Goal: Task Accomplishment & Management: Use online tool/utility

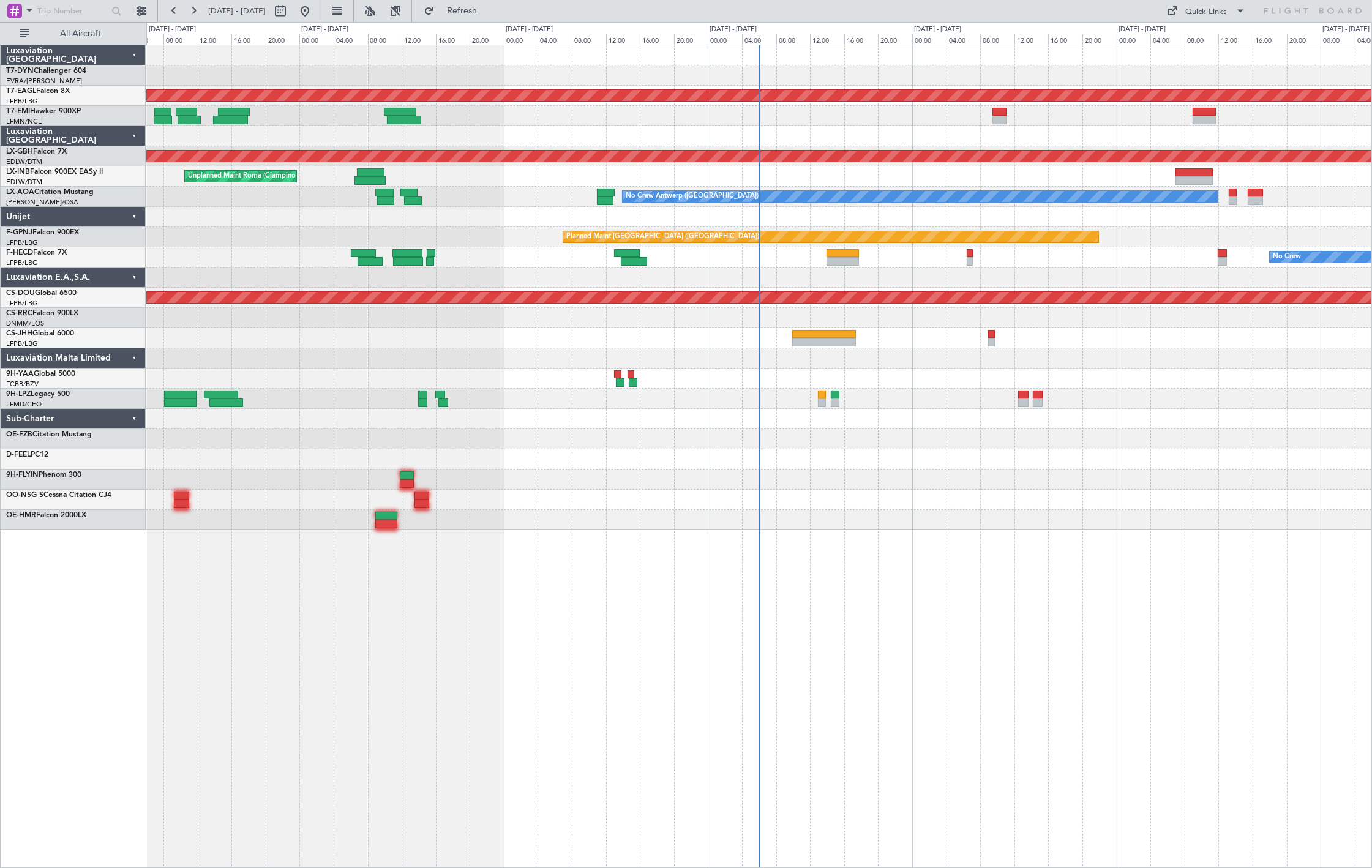
click at [74, 44] on div "All Aircraft" at bounding box center [78, 33] width 157 height 23
click at [75, 38] on span "All Aircraft" at bounding box center [81, 34] width 97 height 9
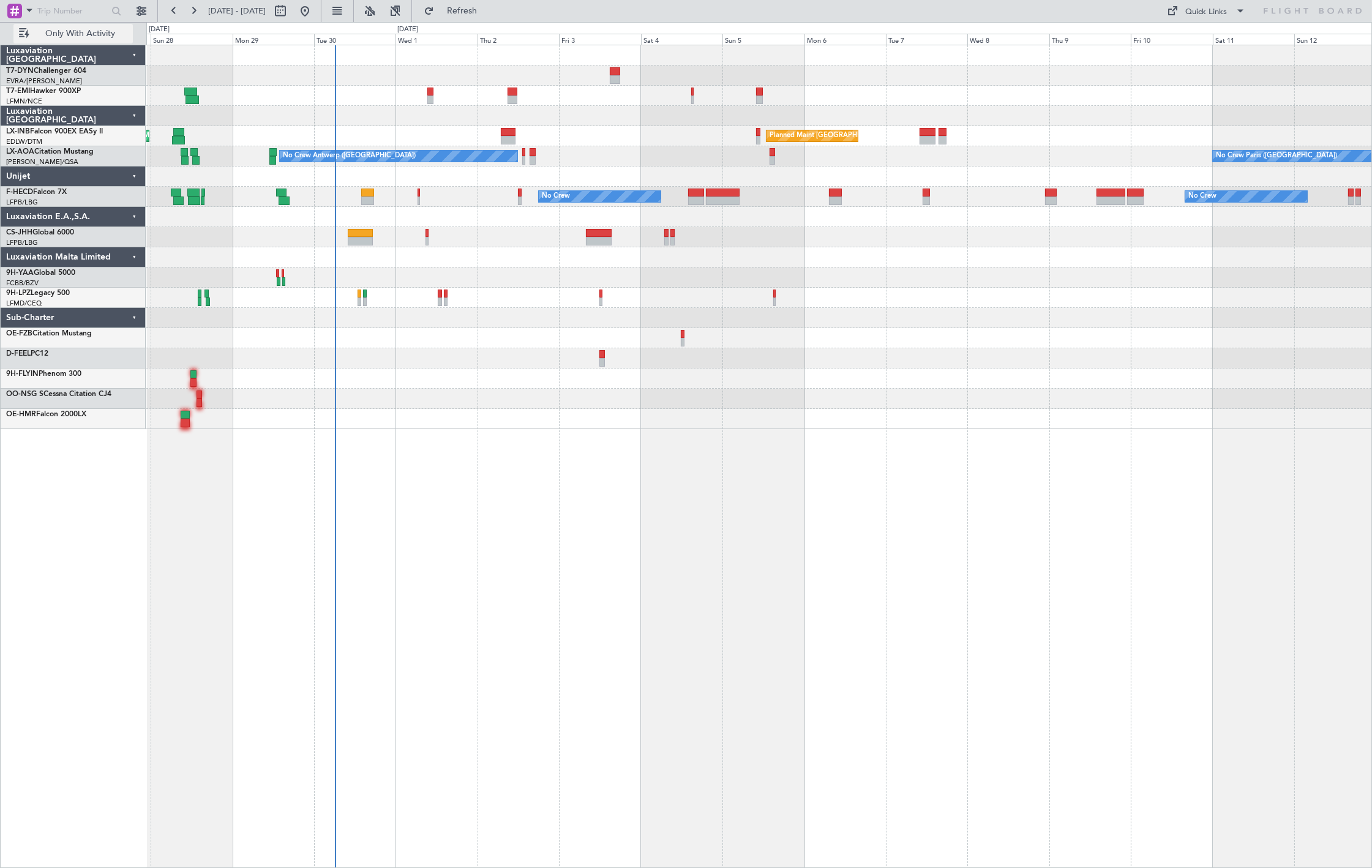
click at [52, 41] on button "Only With Activity" at bounding box center [73, 34] width 119 height 20
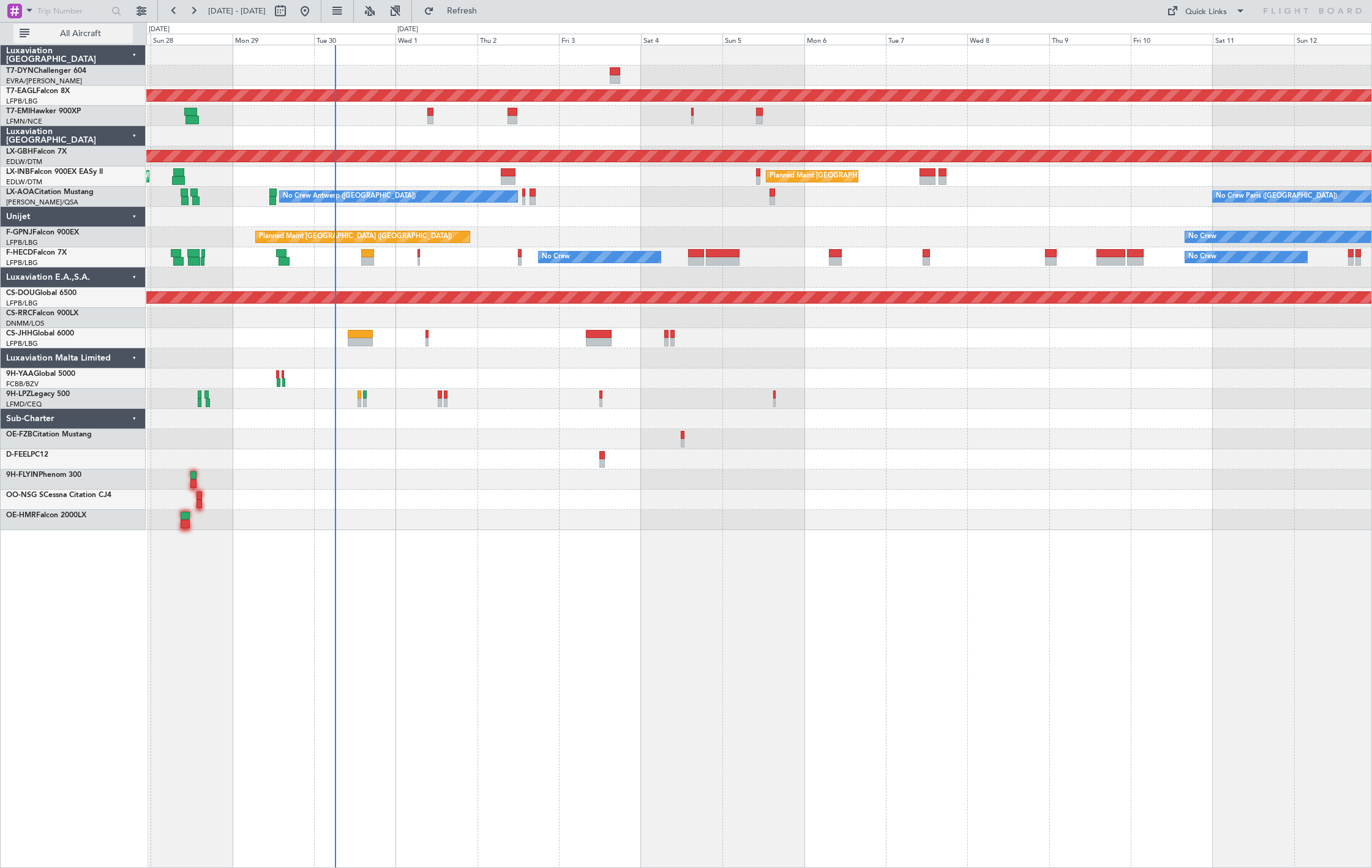
click at [104, 38] on button "All Aircraft" at bounding box center [73, 34] width 119 height 20
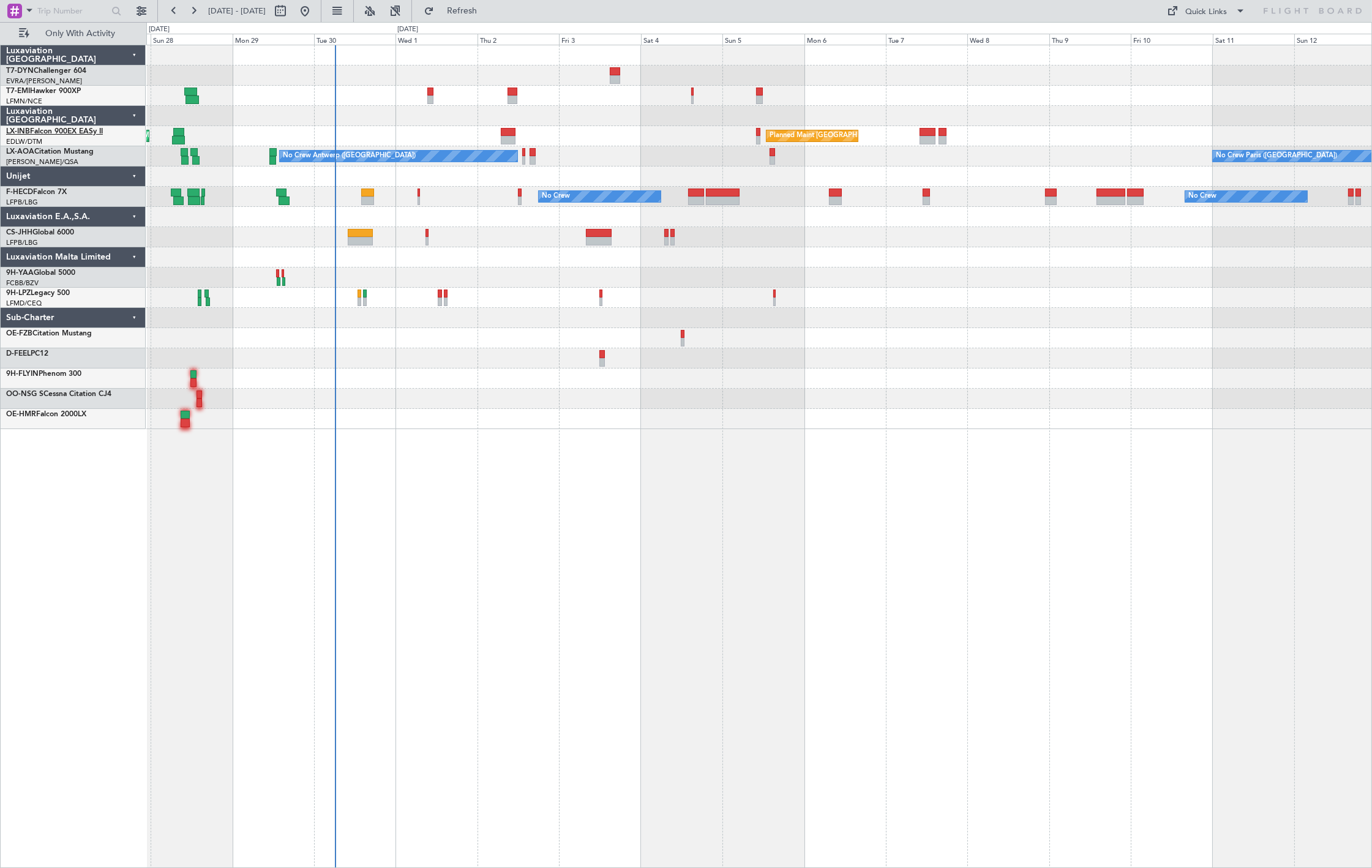
click at [60, 129] on link "LX-INB Falcon 900EX EASy II" at bounding box center [54, 132] width 97 height 7
click at [78, 129] on link "LX-INB Falcon 900EX EASy II" at bounding box center [54, 132] width 97 height 7
click at [94, 30] on span "Only With Activity" at bounding box center [81, 34] width 97 height 9
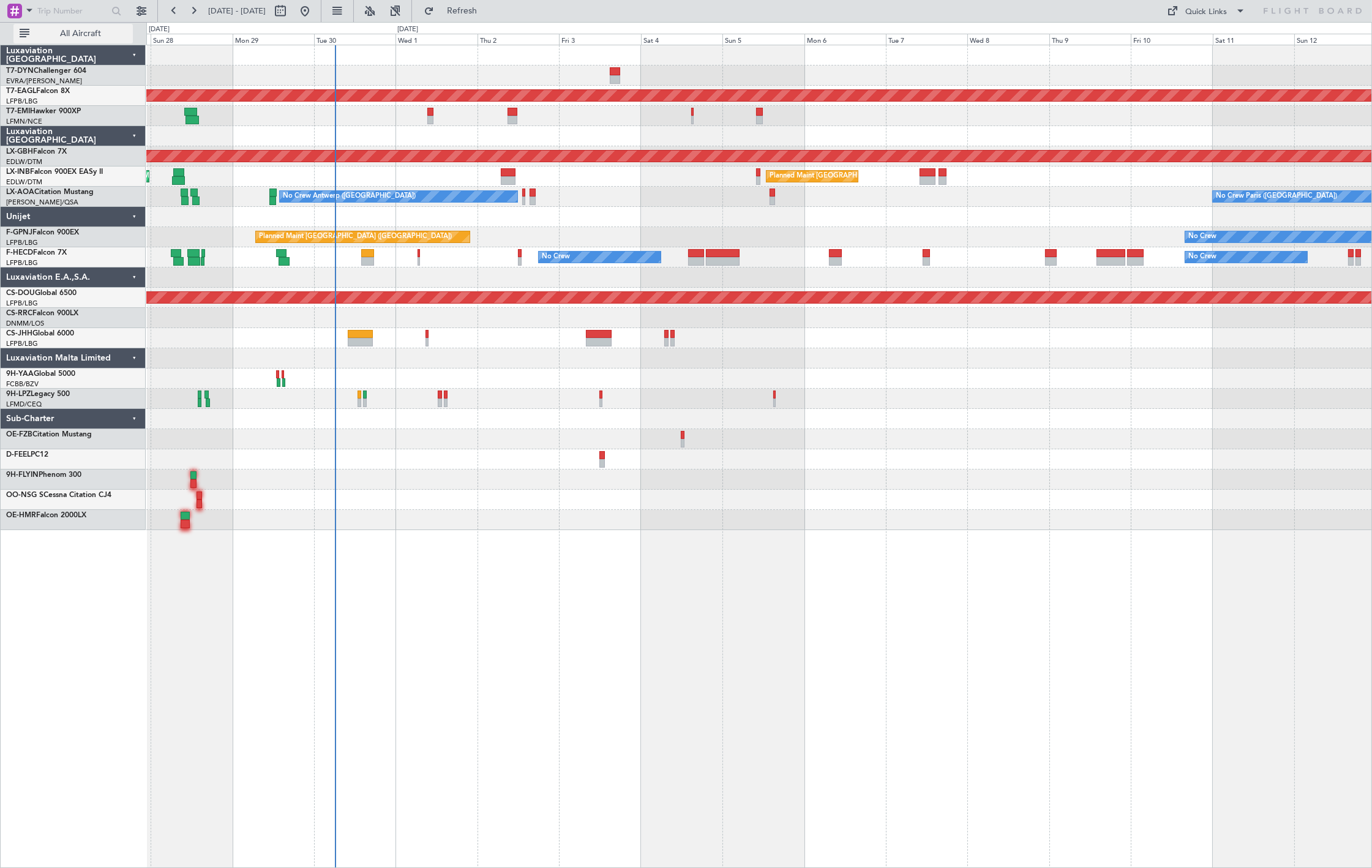
click at [75, 26] on button "All Aircraft" at bounding box center [73, 34] width 119 height 20
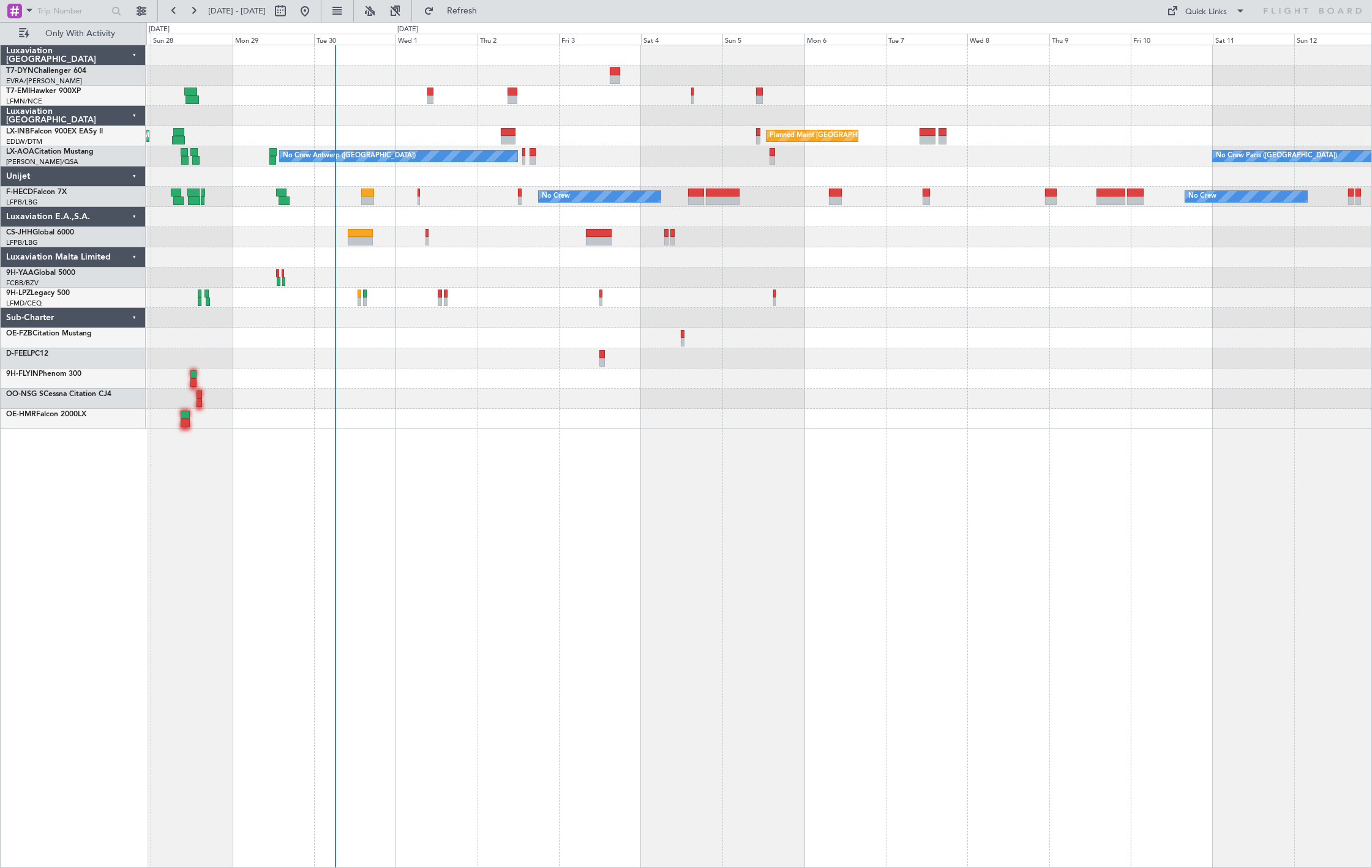
click at [616, 265] on div "No Crew Unplanned Maint [GEOGRAPHIC_DATA] ([GEOGRAPHIC_DATA]) Planned Maint [GE…" at bounding box center [759, 237] width 1225 height 384
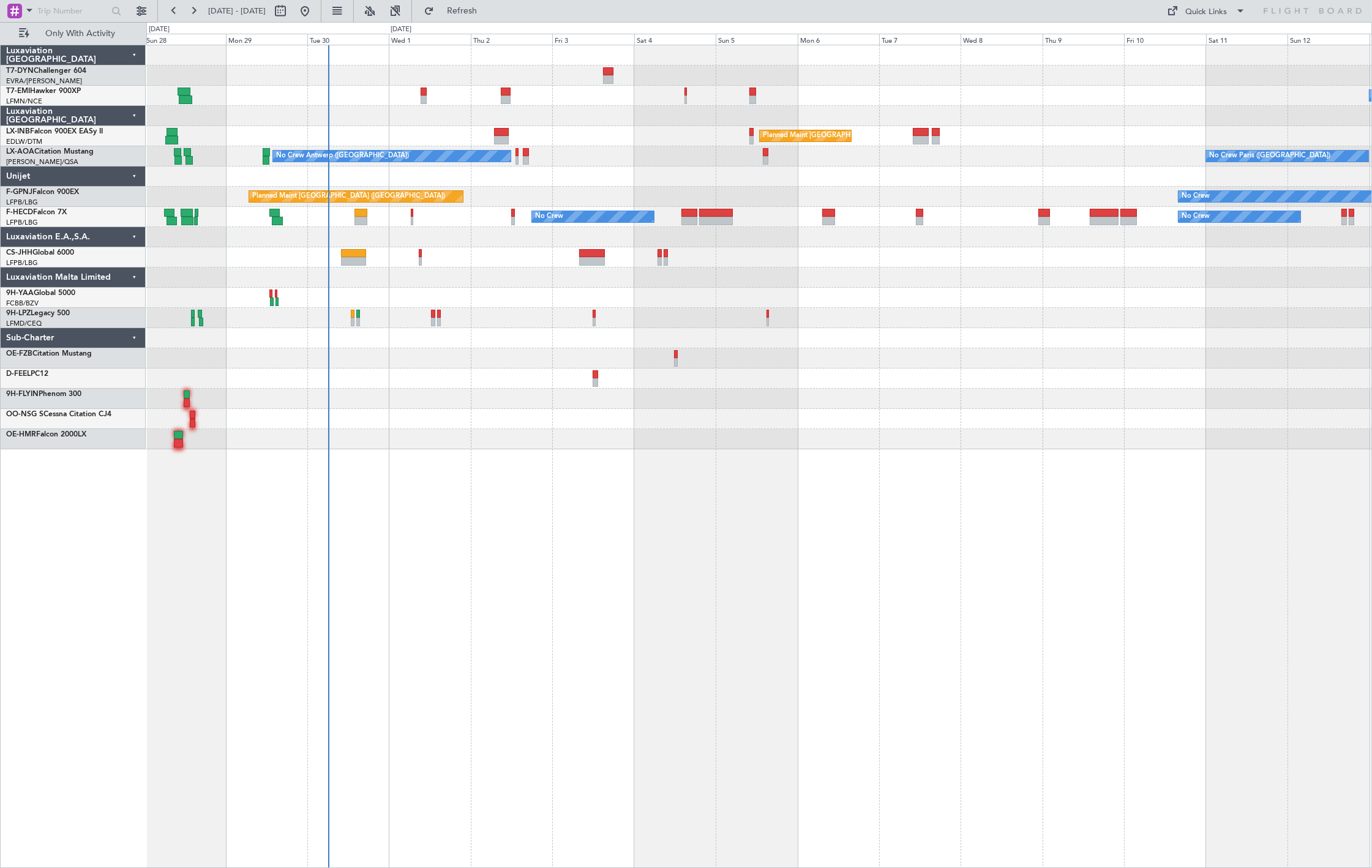
click at [616, 181] on div at bounding box center [759, 177] width 1225 height 20
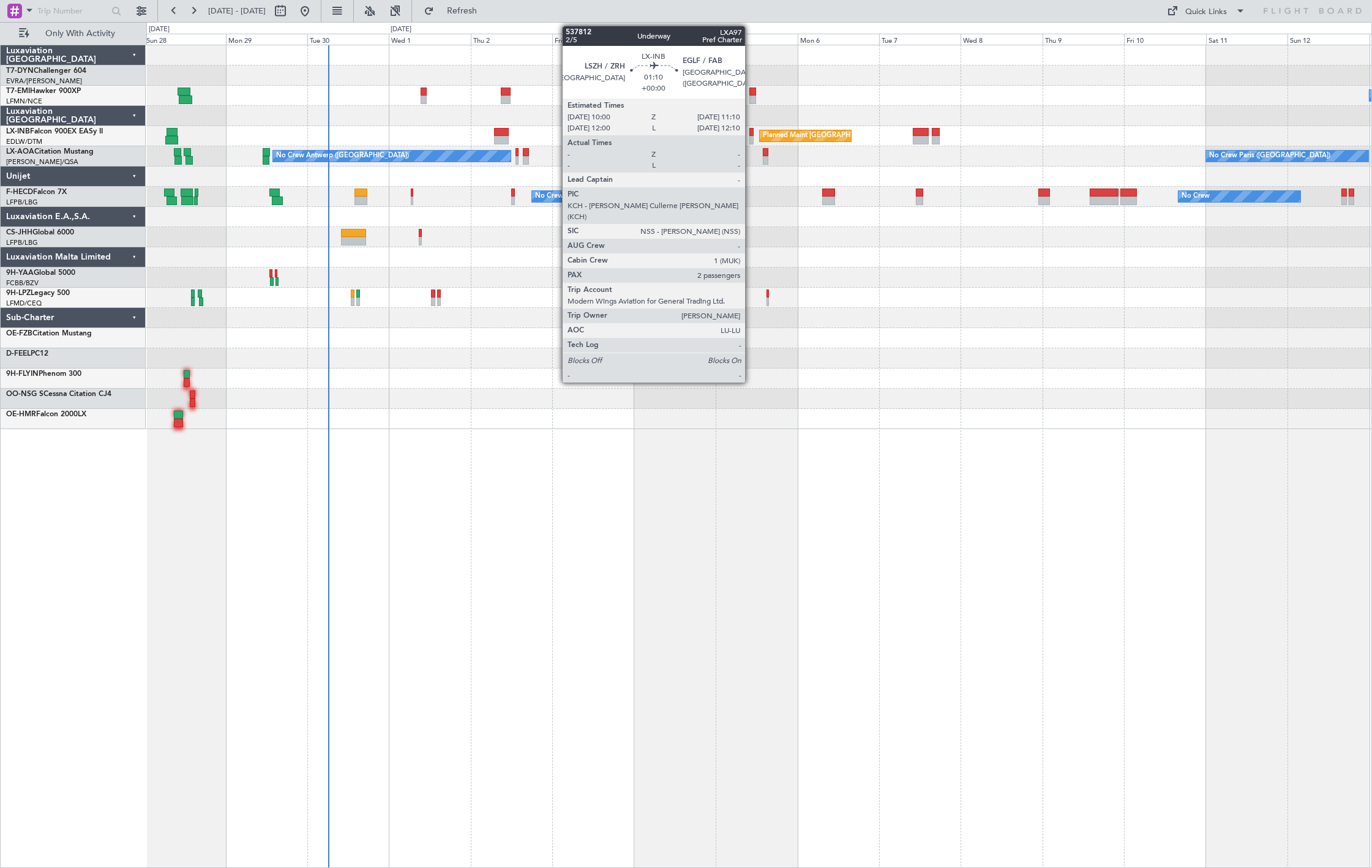
click at [616, 137] on div at bounding box center [751, 140] width 4 height 9
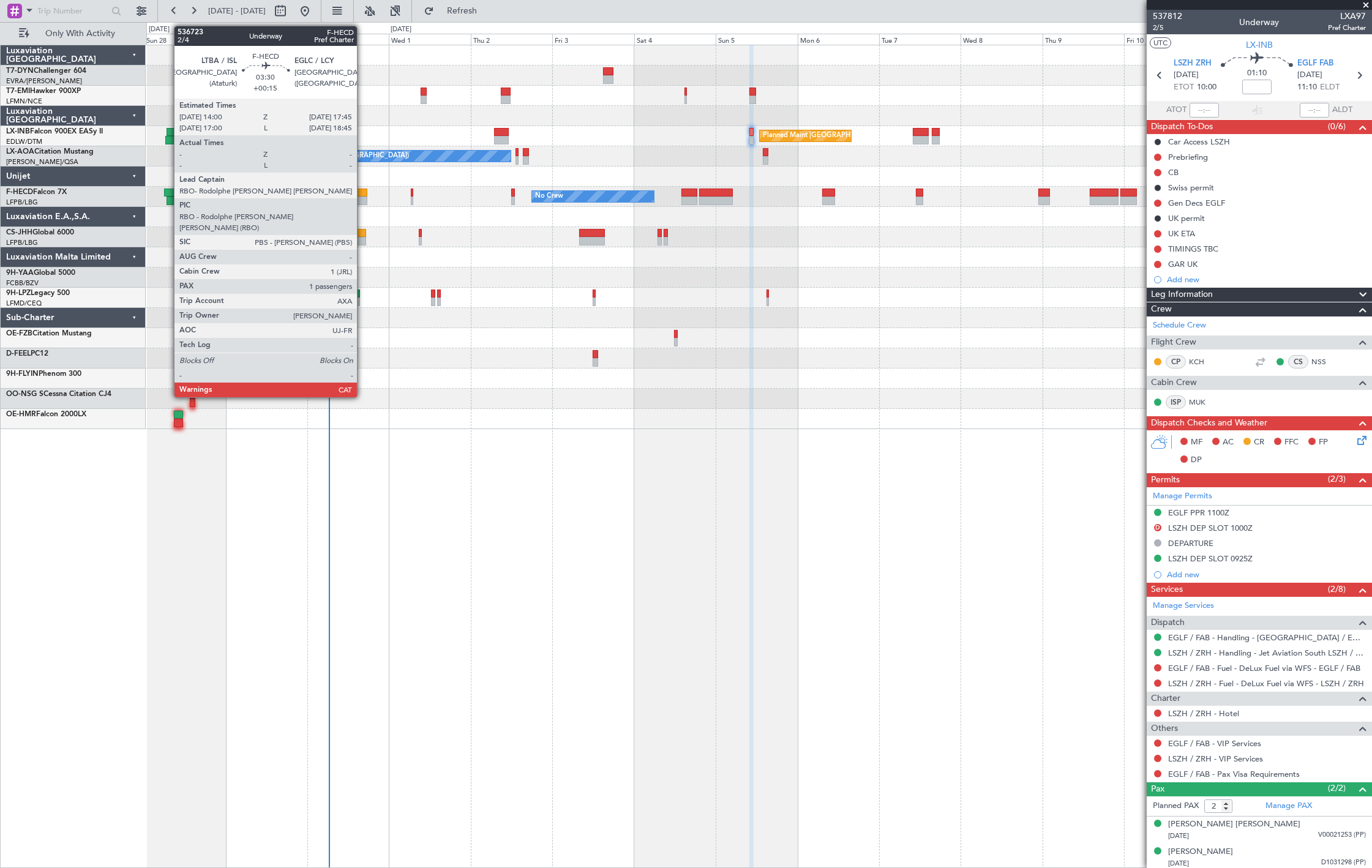
click at [363, 191] on div at bounding box center [361, 193] width 13 height 9
type input "+00:15"
type input "1"
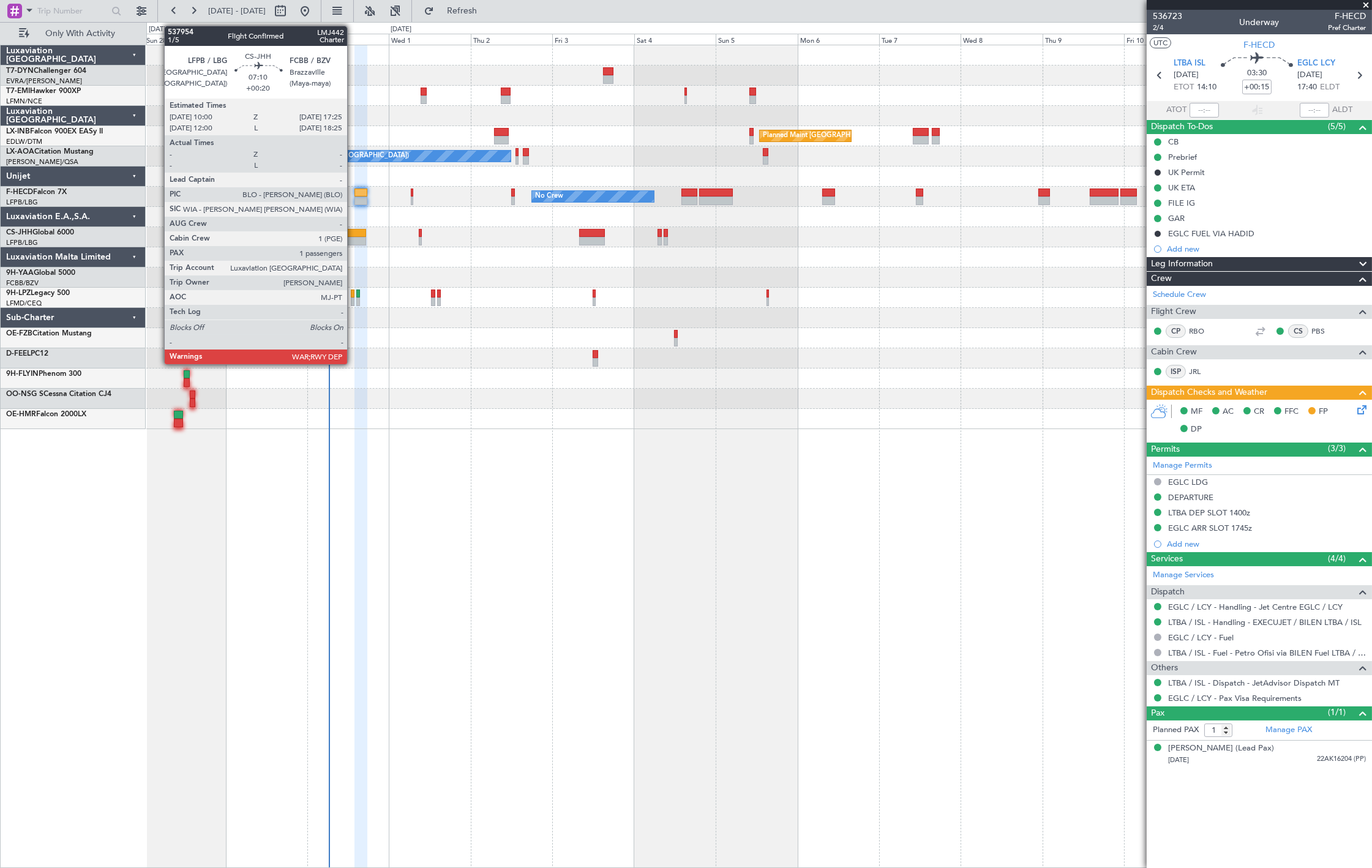
click at [353, 229] on div at bounding box center [354, 233] width 26 height 9
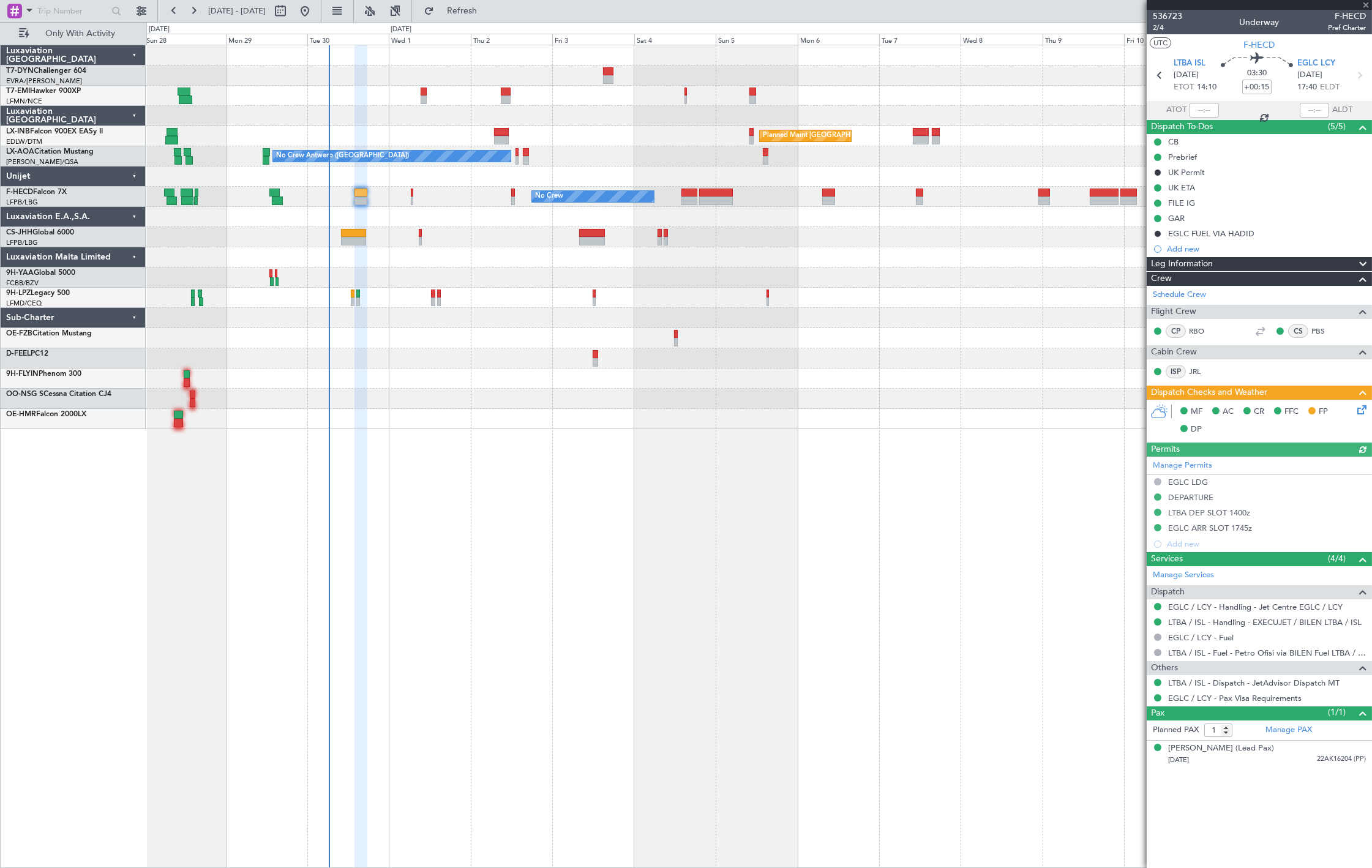
type input "+00:10"
type input "3"
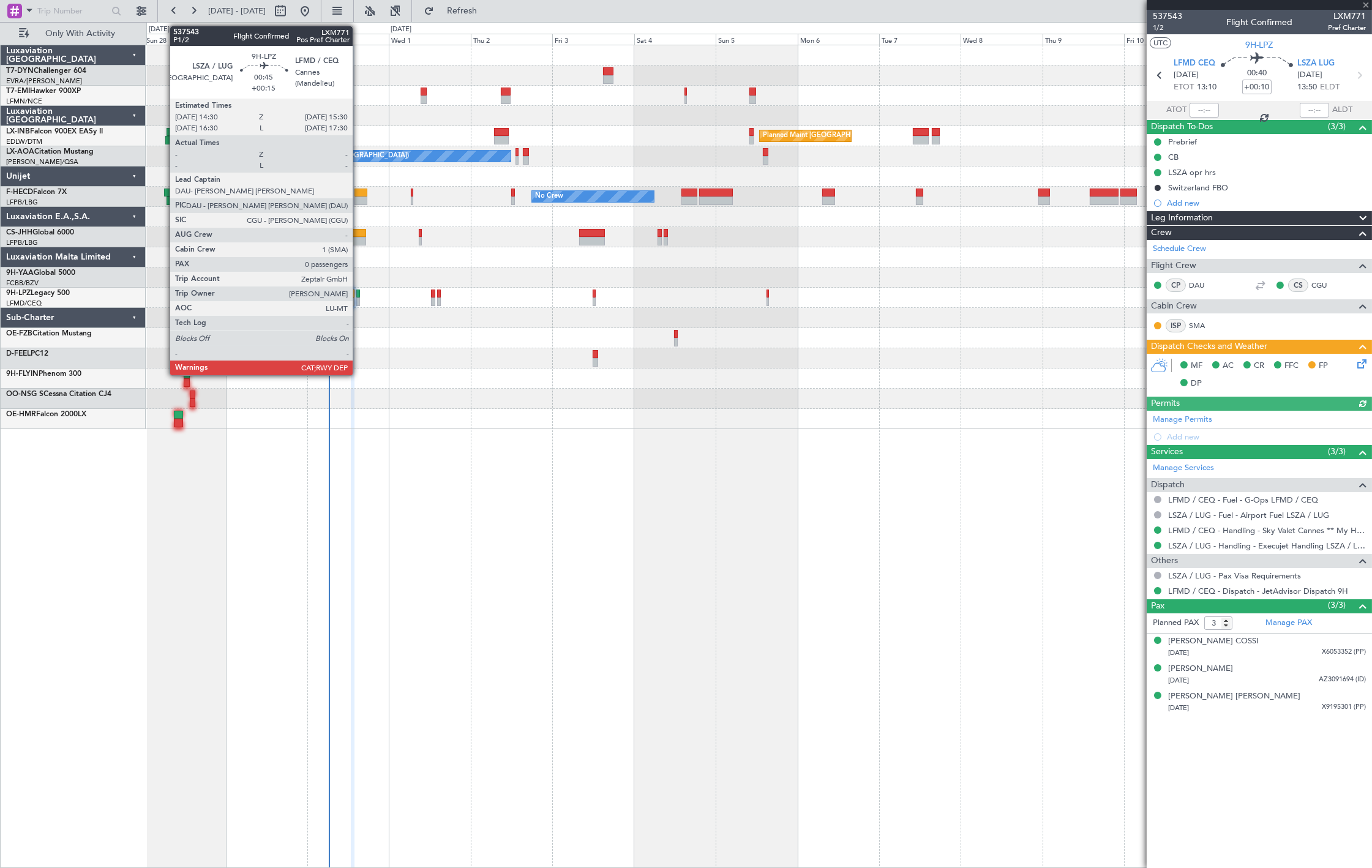
click at [359, 296] on div at bounding box center [358, 294] width 4 height 9
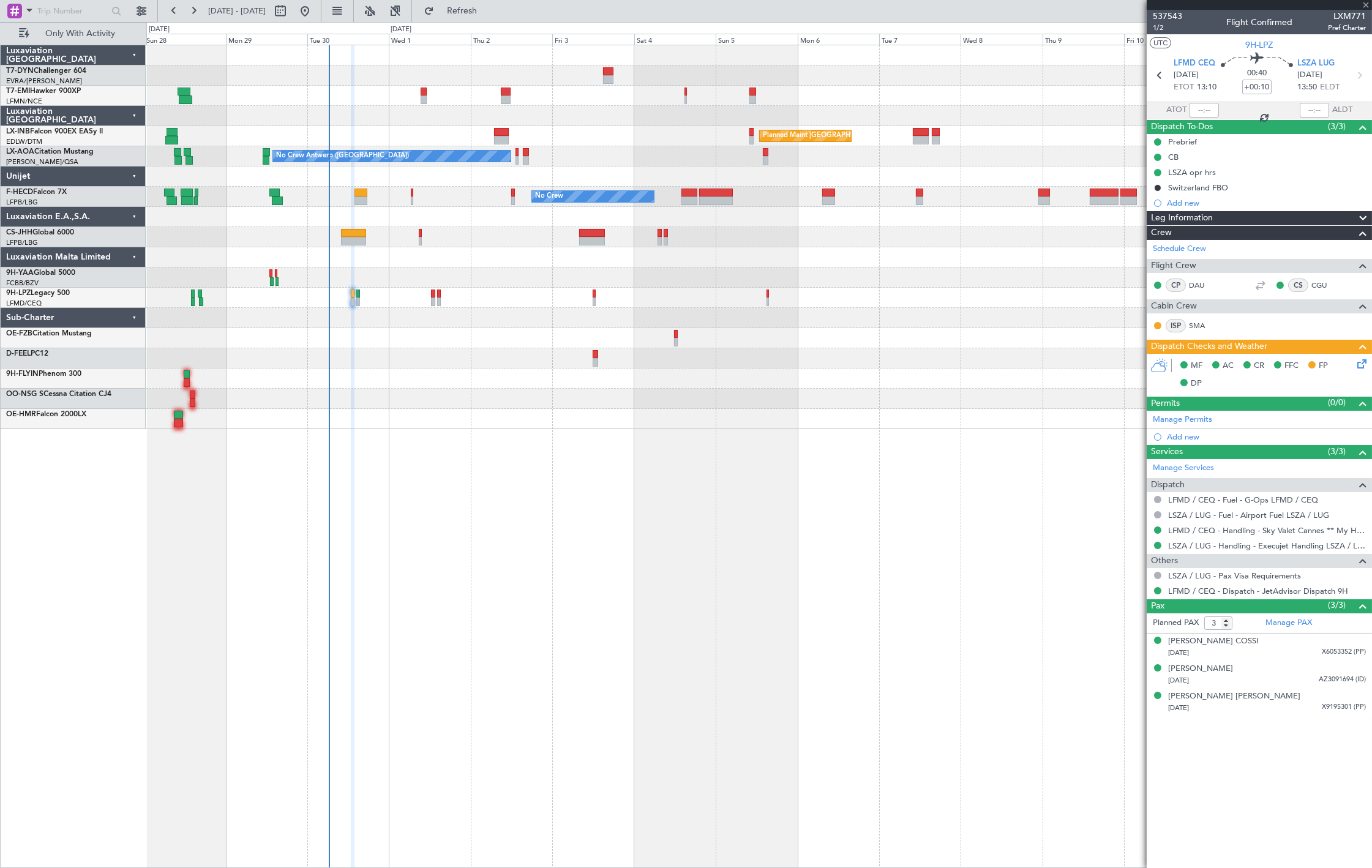
type input "+00:15"
type input "0"
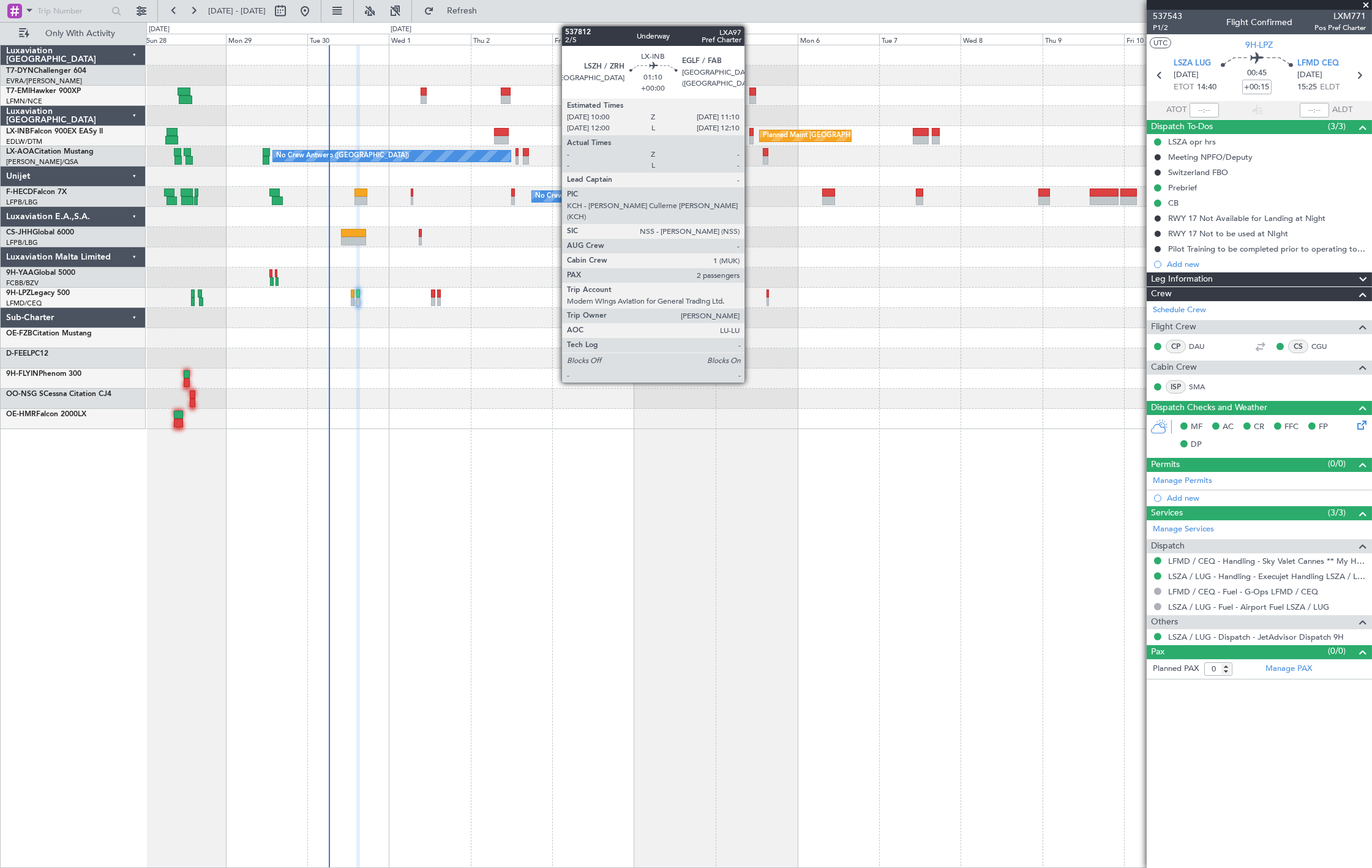
click at [616, 132] on div at bounding box center [751, 132] width 4 height 9
type input "2"
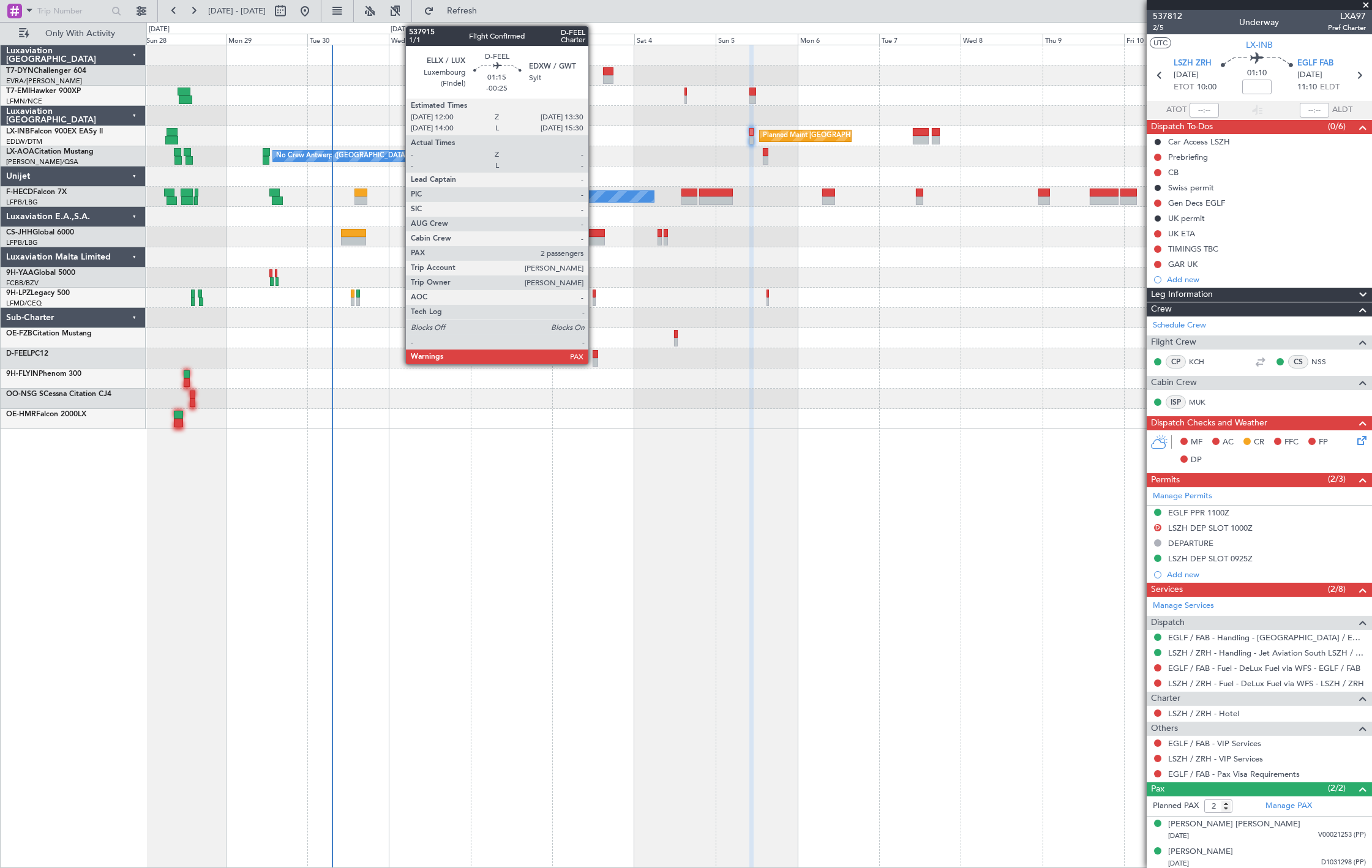
click at [594, 353] on div at bounding box center [595, 354] width 6 height 9
type input "-00:25"
